Goal: Task Accomplishment & Management: Complete application form

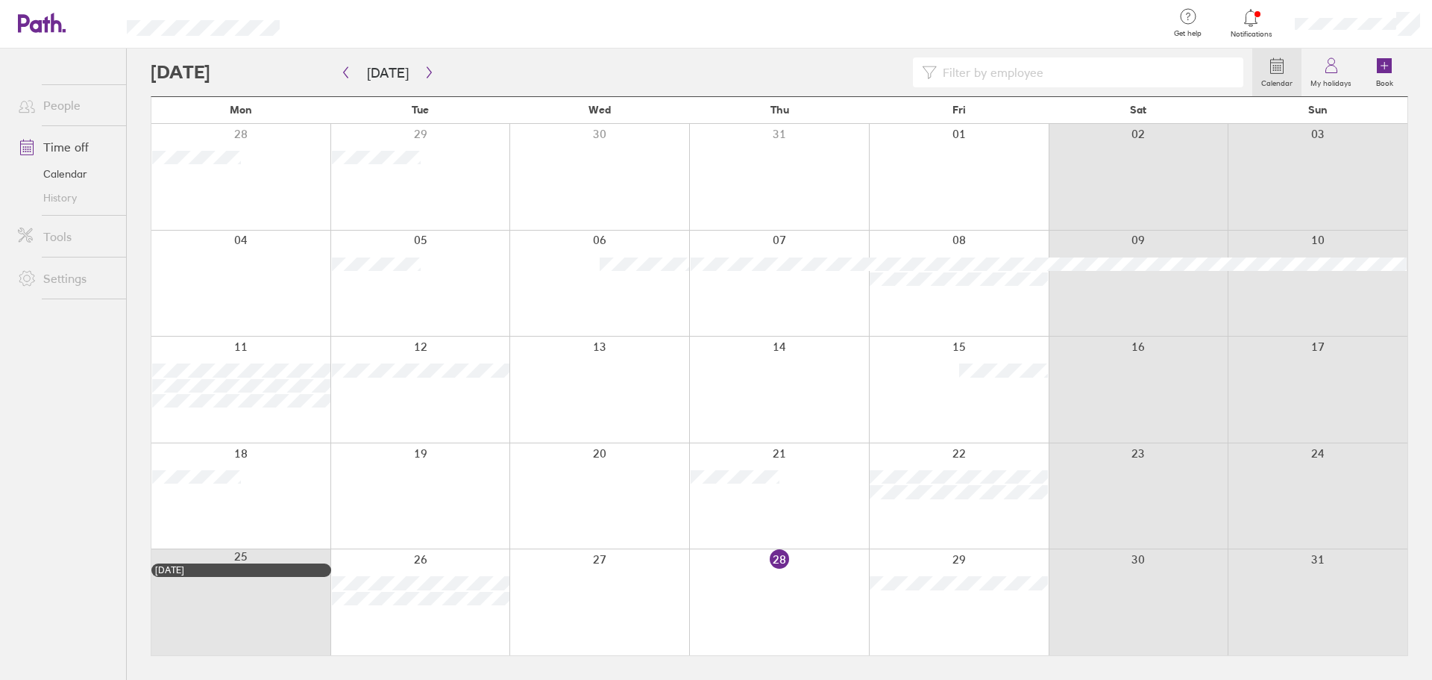
click at [627, 609] on div at bounding box center [599, 602] width 180 height 106
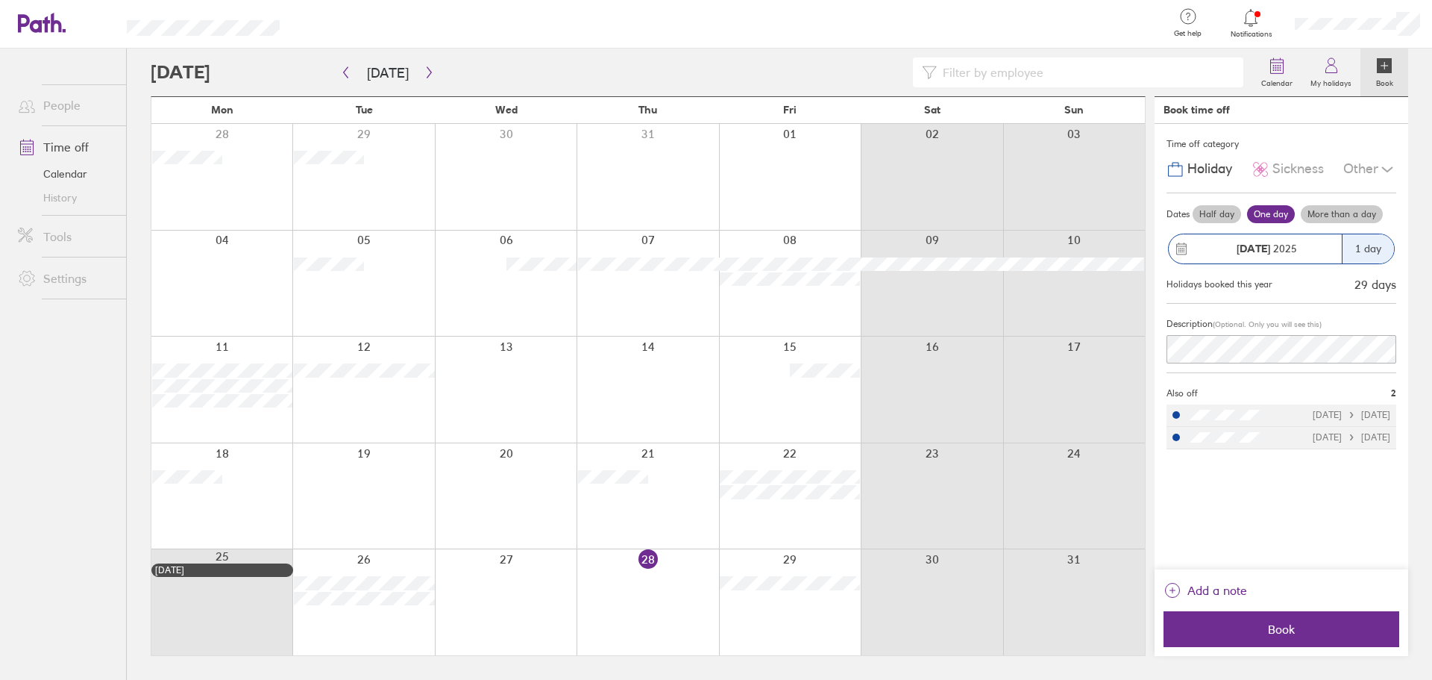
click at [514, 597] on div at bounding box center [506, 602] width 142 height 106
drag, startPoint x: 497, startPoint y: 594, endPoint x: 485, endPoint y: 594, distance: 11.9
click at [496, 594] on div at bounding box center [506, 602] width 142 height 106
click at [583, 592] on div at bounding box center [648, 602] width 142 height 106
click at [530, 592] on div at bounding box center [506, 602] width 142 height 106
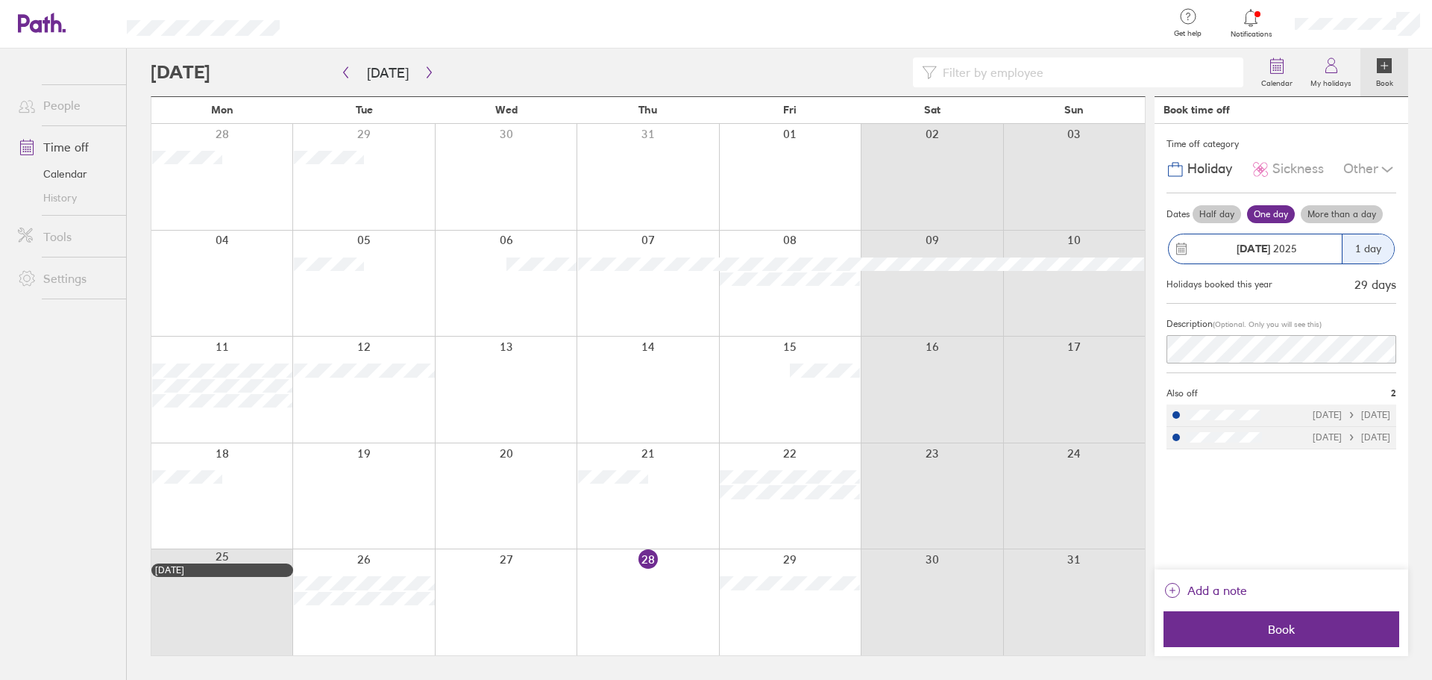
click at [777, 609] on div at bounding box center [790, 602] width 142 height 106
click at [347, 73] on icon "button" at bounding box center [345, 72] width 11 height 12
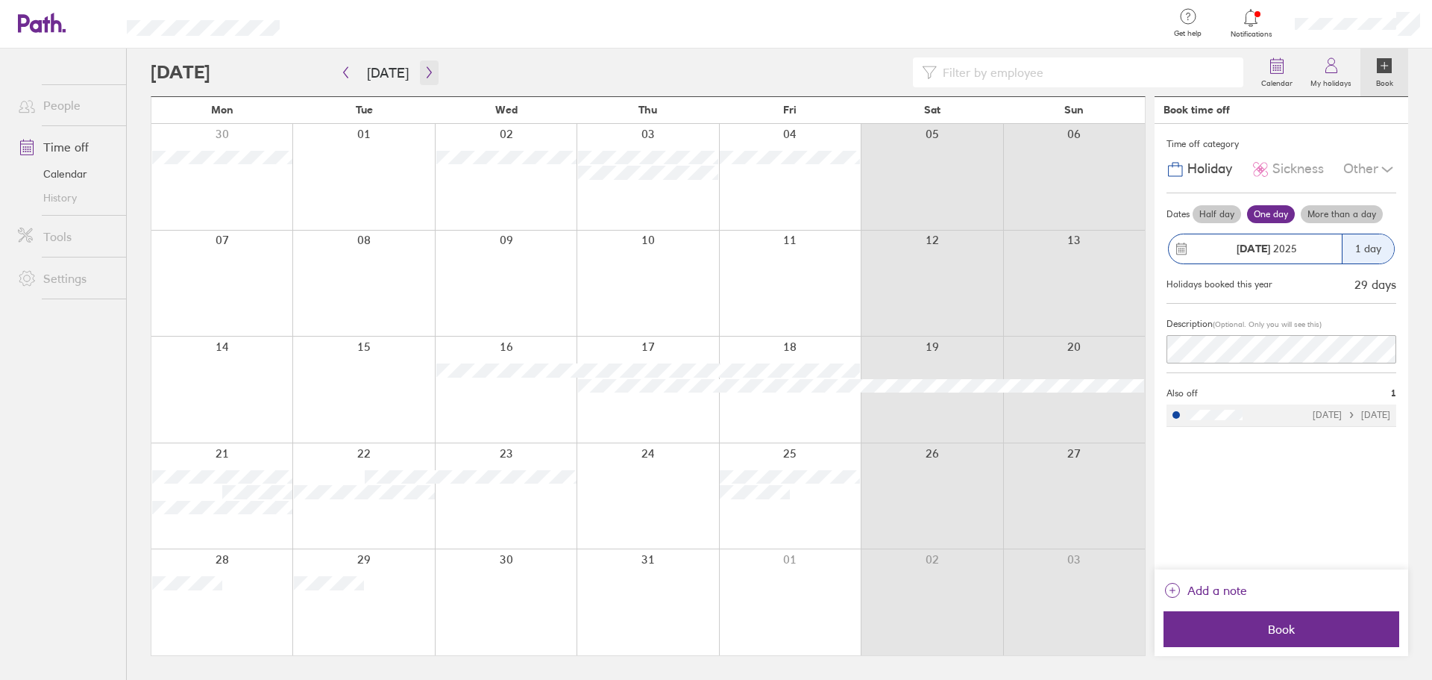
click at [424, 70] on icon "button" at bounding box center [429, 72] width 11 height 12
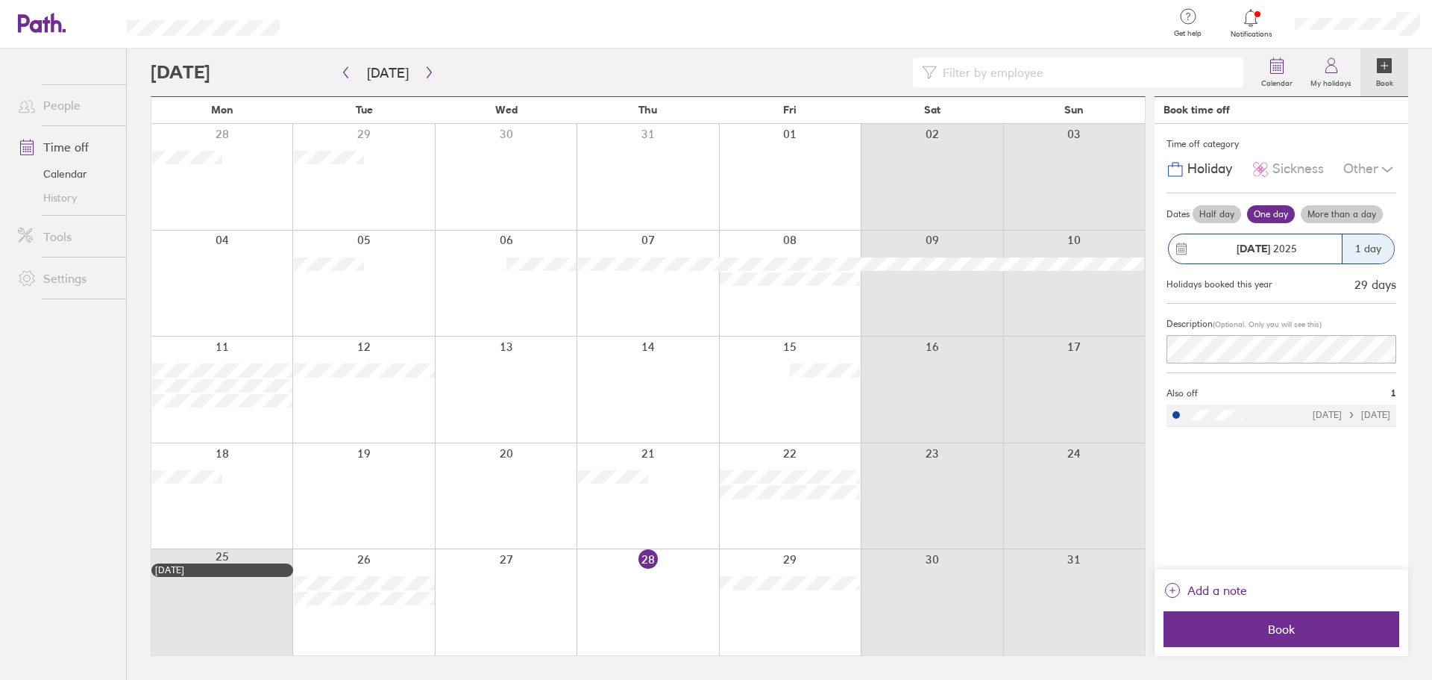
click at [483, 595] on div at bounding box center [506, 602] width 142 height 106
click at [1264, 244] on strong "[DATE]" at bounding box center [1254, 248] width 34 height 13
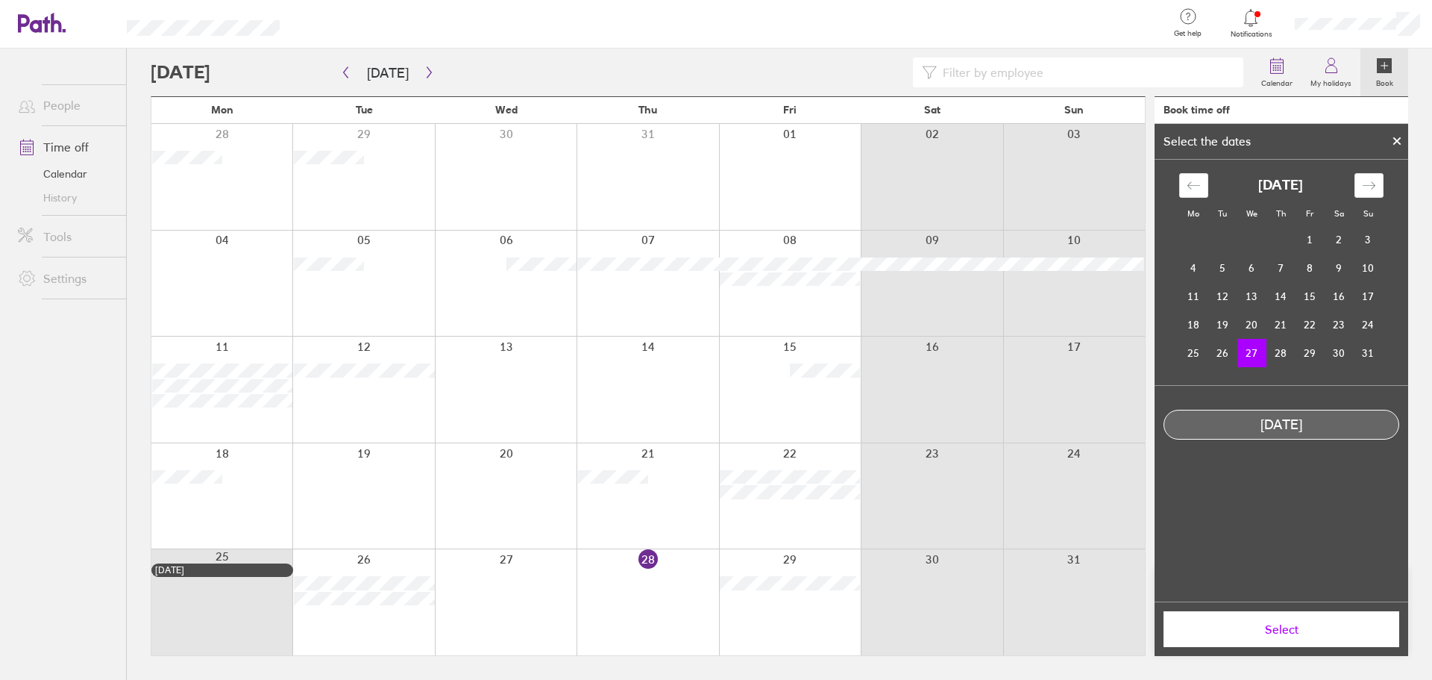
click at [1255, 356] on td "27" at bounding box center [1251, 353] width 29 height 28
click at [1241, 630] on span "Select" at bounding box center [1281, 628] width 215 height 13
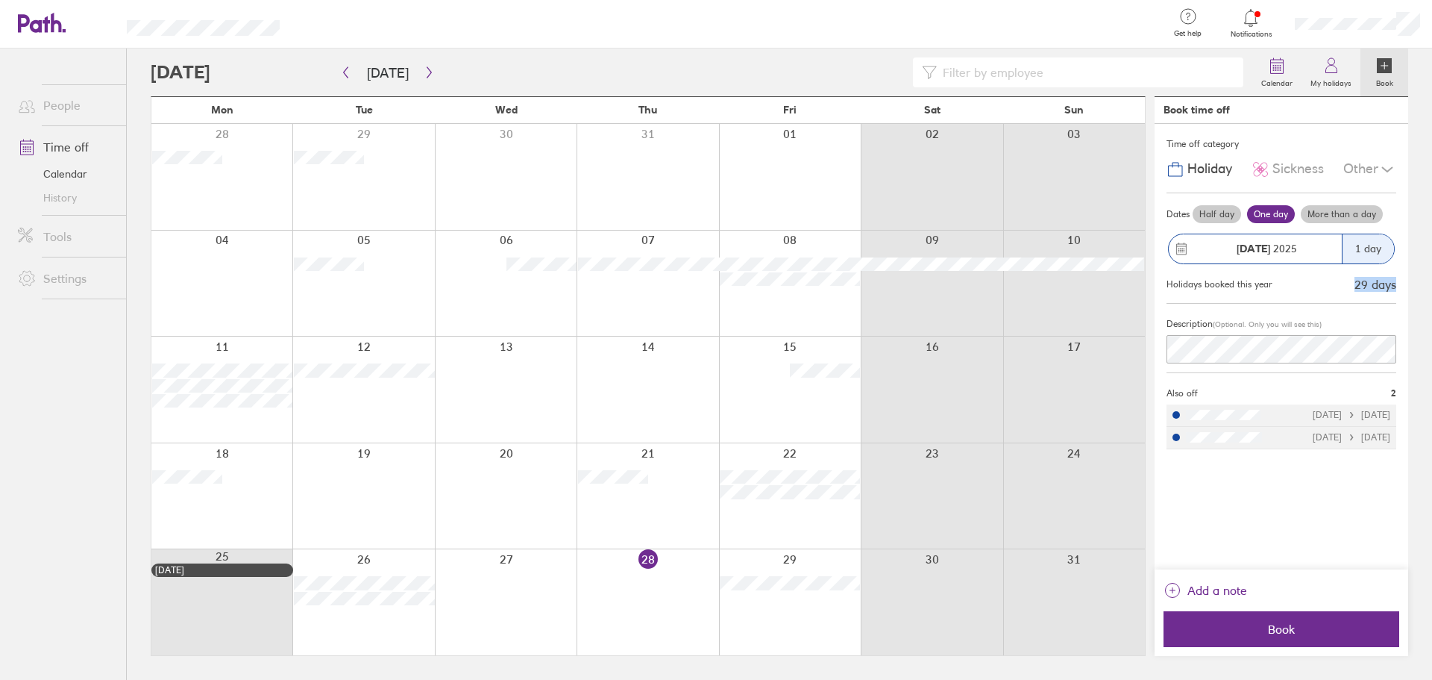
drag, startPoint x: 1355, startPoint y: 281, endPoint x: 1397, endPoint y: 288, distance: 42.3
click at [1397, 288] on div "Time off category Holiday Sickness Other Dates Half day One day More than a day…" at bounding box center [1282, 346] width 254 height 445
click at [1394, 292] on div "Holidays booked this year 29 days" at bounding box center [1282, 283] width 230 height 22
drag, startPoint x: 1334, startPoint y: 72, endPoint x: 708, endPoint y: 321, distance: 674.3
click at [1334, 72] on icon at bounding box center [1331, 66] width 18 height 18
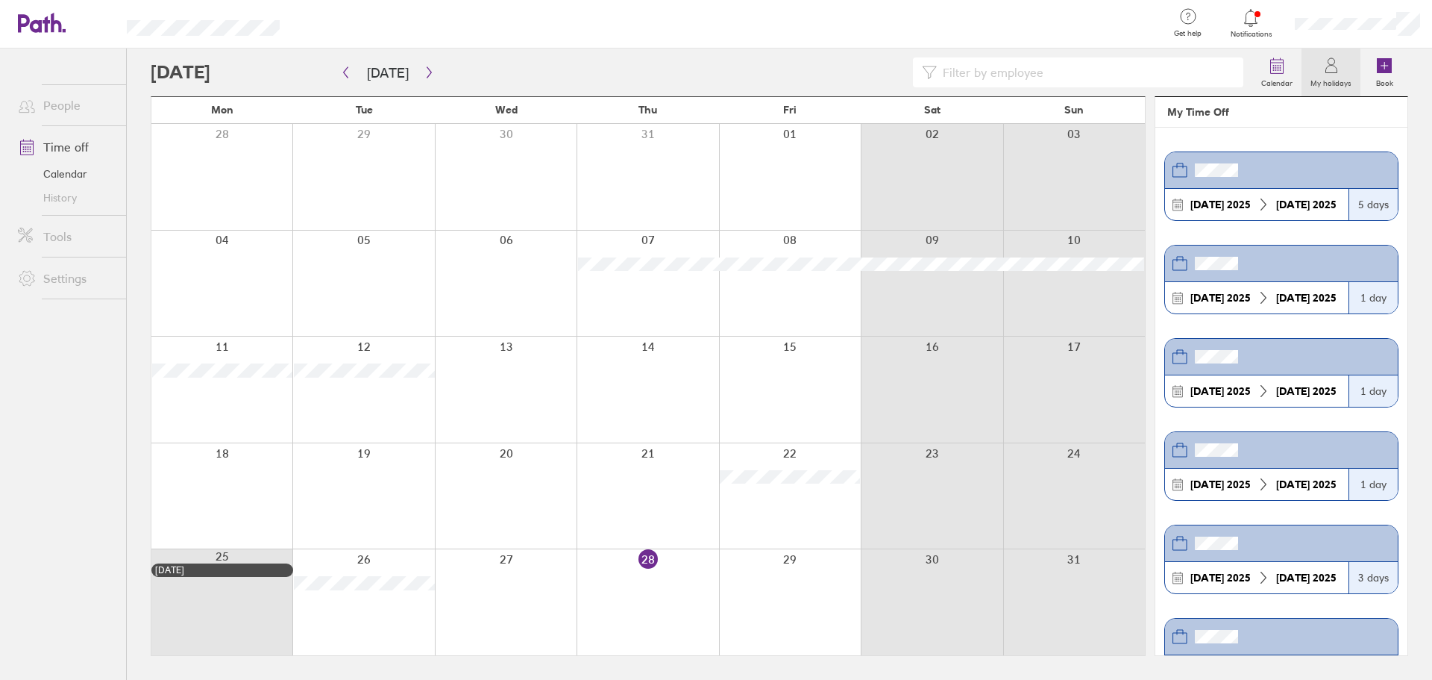
click at [503, 603] on div at bounding box center [506, 602] width 142 height 106
